Goal: Task Accomplishment & Management: Use online tool/utility

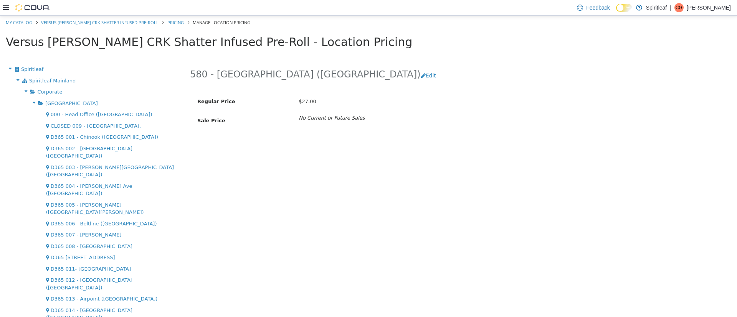
scroll to position [1124, 0]
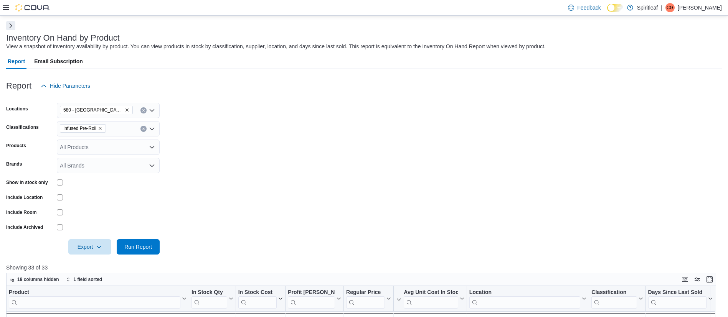
scroll to position [113, 0]
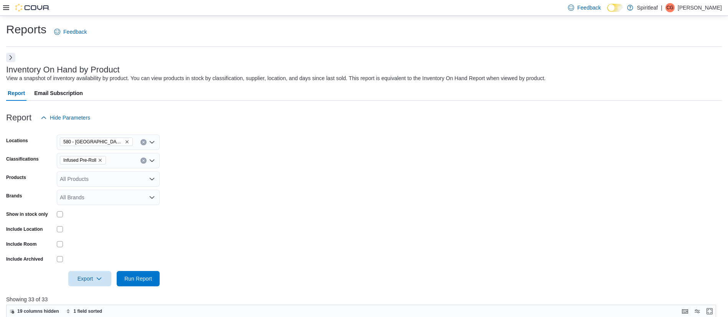
click at [127, 141] on icon "Remove 580 - Spiritleaf Meadowvale (Mississauga) from selection in this group" at bounding box center [127, 142] width 5 height 5
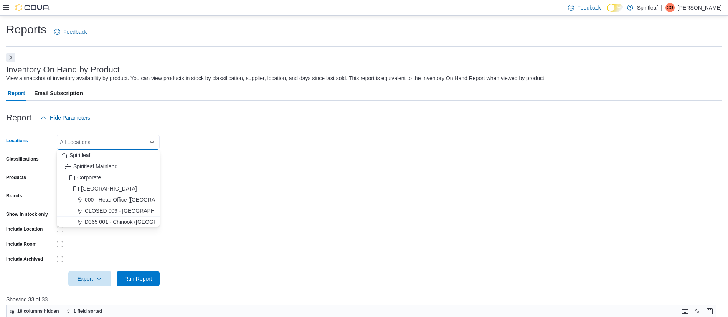
click at [126, 142] on div "All Locations" at bounding box center [108, 142] width 103 height 15
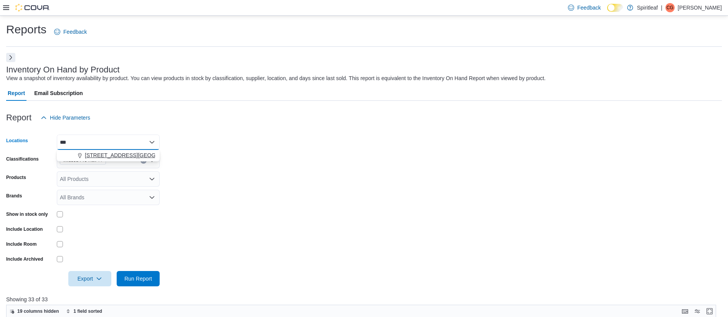
type input "***"
click at [115, 155] on span "[STREET_ADDRESS][GEOGRAPHIC_DATA])" at bounding box center [140, 156] width 111 height 8
click at [205, 161] on form "Locations [STREET_ADDRESS] (Barrie) Classifications Infused Pre-Roll Products A…" at bounding box center [364, 206] width 716 height 161
click at [101, 160] on icon "Remove Infused Pre-Roll from selection in this group" at bounding box center [100, 160] width 5 height 5
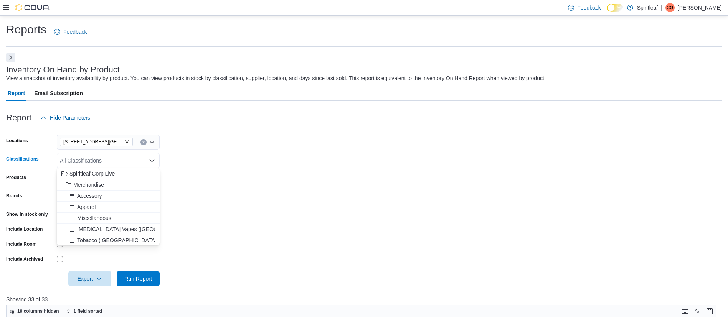
click at [101, 160] on div "All Classifications" at bounding box center [108, 160] width 103 height 15
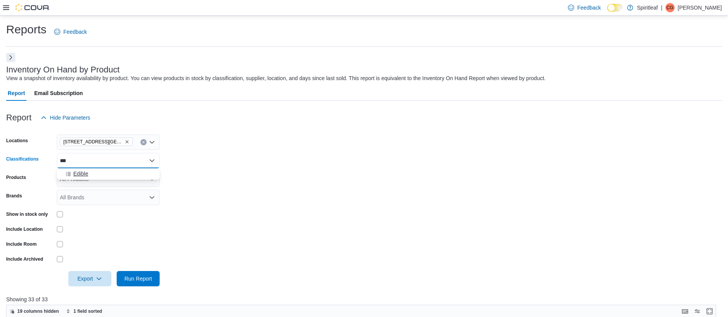
type input "***"
click at [101, 173] on div "Edible" at bounding box center [108, 174] width 94 height 8
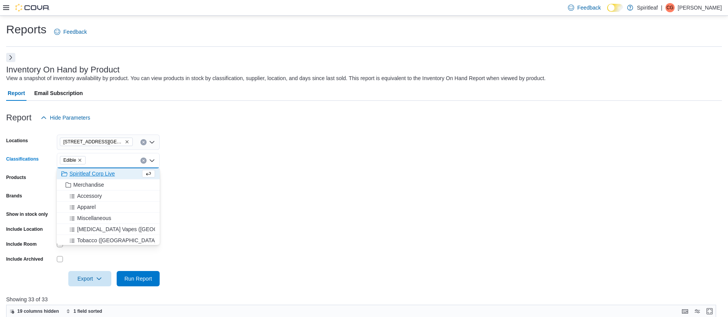
click at [254, 211] on form "Locations [STREET_ADDRESS] (Barrie) Classifications Edible Combo box. Selected.…" at bounding box center [364, 206] width 716 height 161
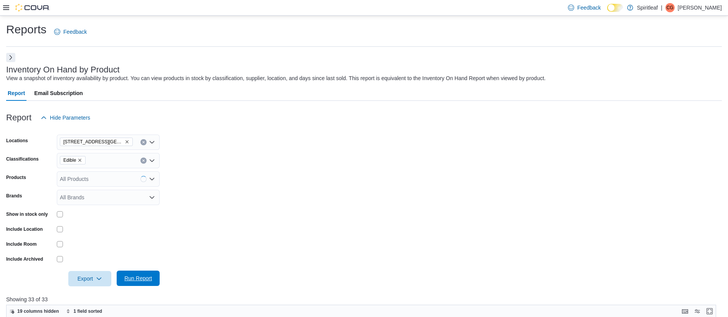
click at [148, 277] on span "Run Report" at bounding box center [138, 279] width 28 height 8
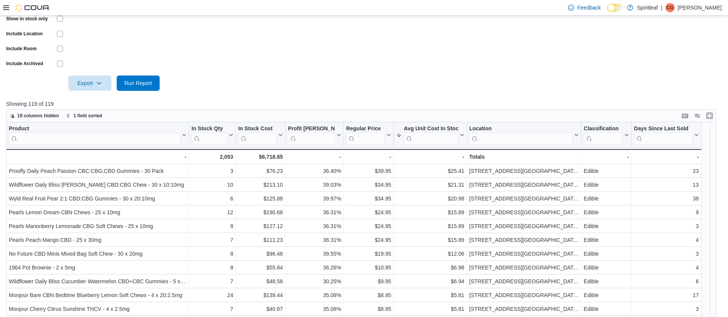
scroll to position [200, 0]
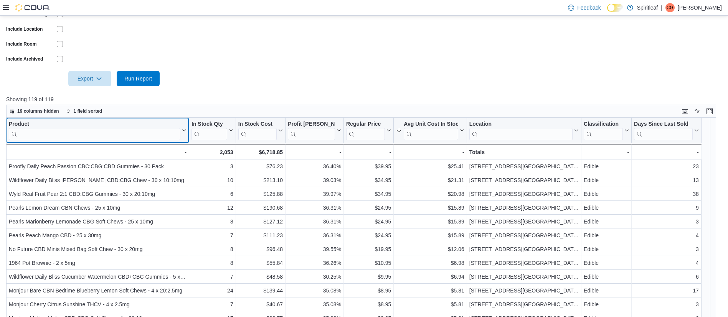
click at [83, 138] on input "search" at bounding box center [95, 134] width 172 height 12
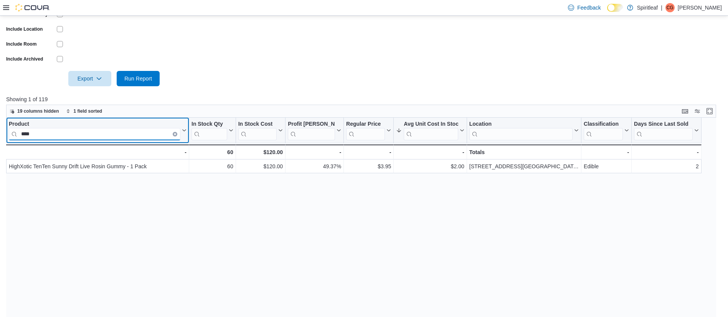
type input "****"
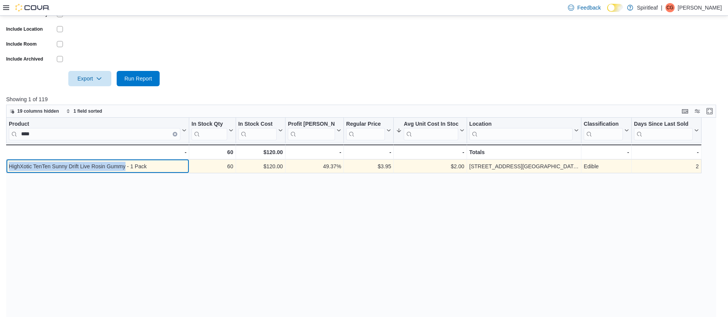
drag, startPoint x: 124, startPoint y: 165, endPoint x: 8, endPoint y: 165, distance: 116.3
click at [8, 165] on div "HighXotic TenTen Sunny Drift Live Rosin Gummy - 1 Pack - Product, column 1, row…" at bounding box center [97, 167] width 183 height 14
copy div "HighXotic TenTen Sunny Drift Live Rosin Gummy"
